Goal: Find specific page/section: Find specific page/section

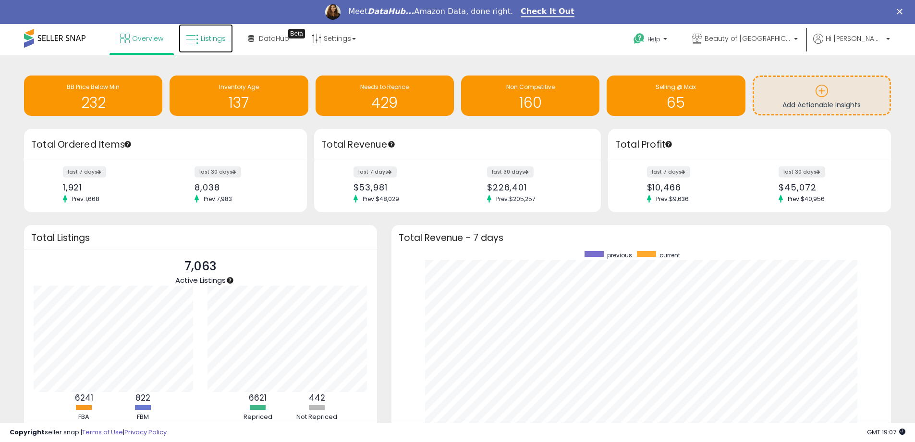
click at [199, 38] on link "Listings" at bounding box center [206, 38] width 54 height 29
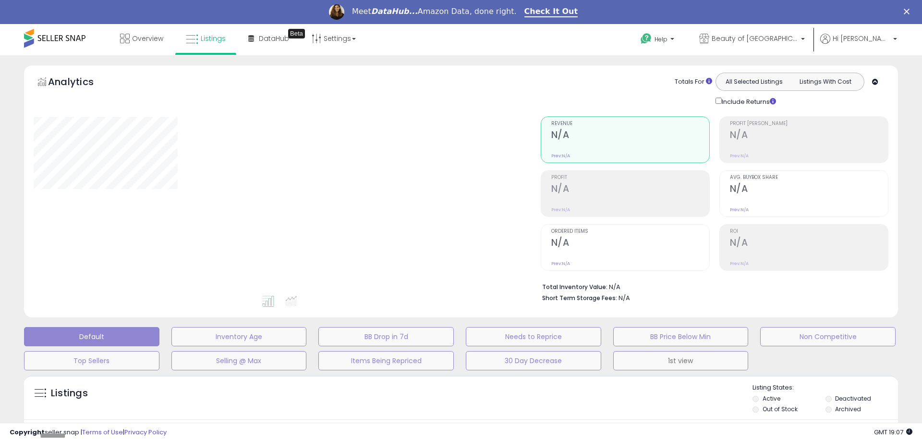
click at [701, 364] on button "1st view" at bounding box center [681, 360] width 135 height 19
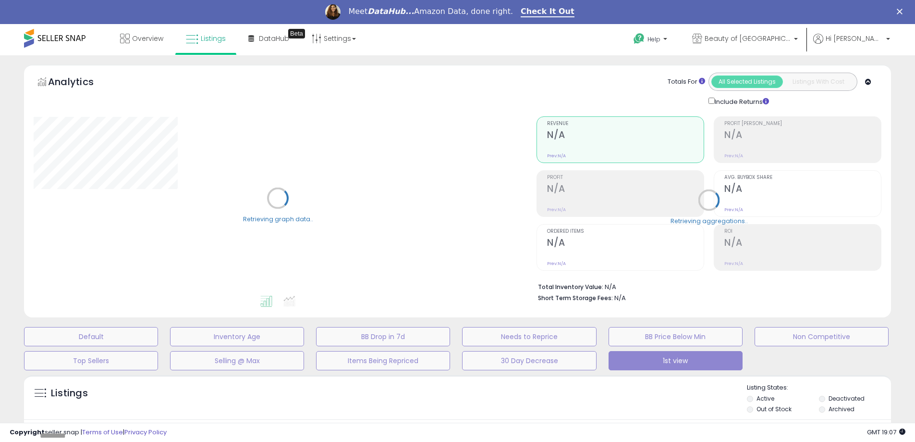
type input "**********"
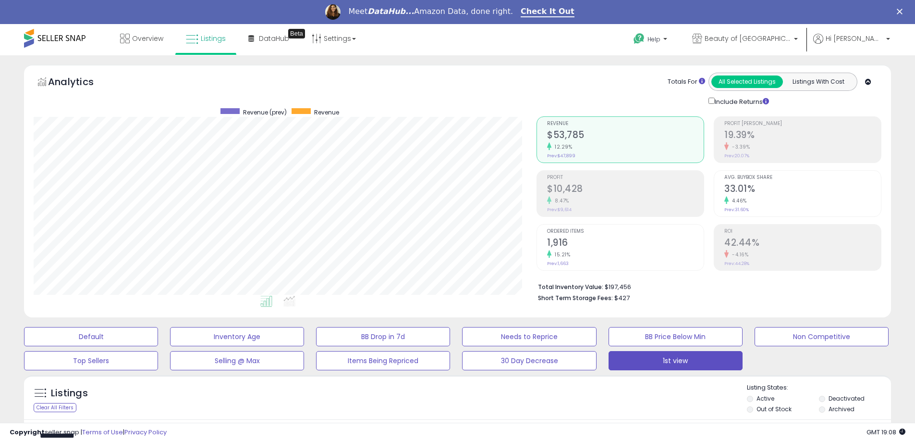
scroll to position [197, 503]
